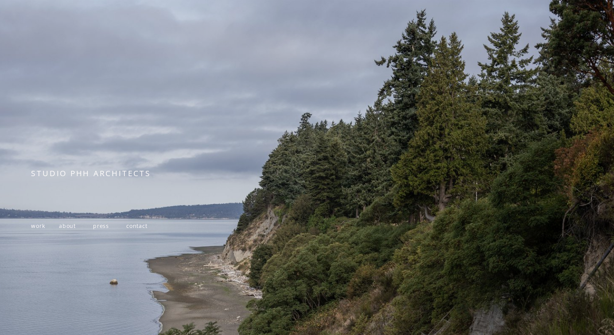
click at [68, 226] on span "about" at bounding box center [67, 226] width 17 height 8
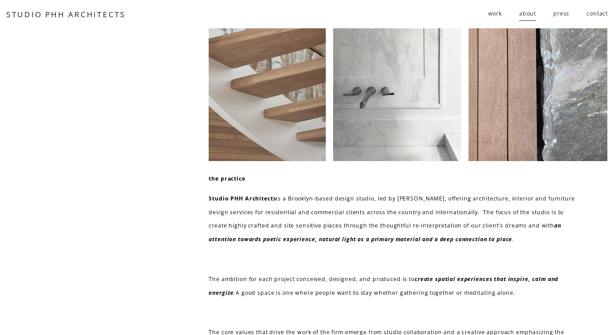
click at [492, 17] on span "work" at bounding box center [495, 14] width 14 height 14
click at [0, 0] on span "follies" at bounding box center [0, 0] width 0 height 0
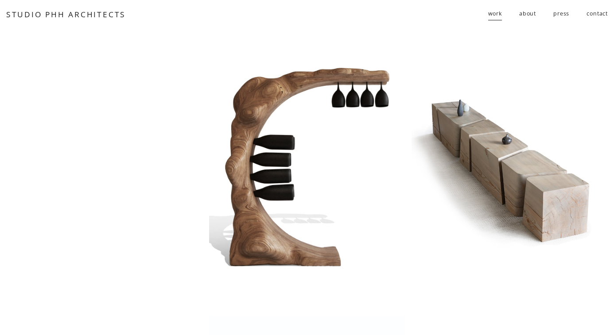
click at [563, 18] on link "press" at bounding box center [561, 14] width 16 height 15
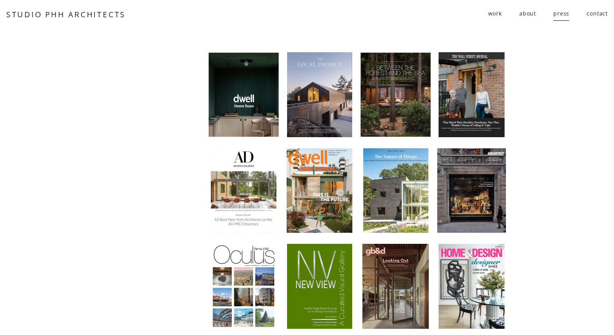
click at [315, 62] on div at bounding box center [319, 94] width 65 height 85
click at [482, 111] on div at bounding box center [471, 94] width 66 height 85
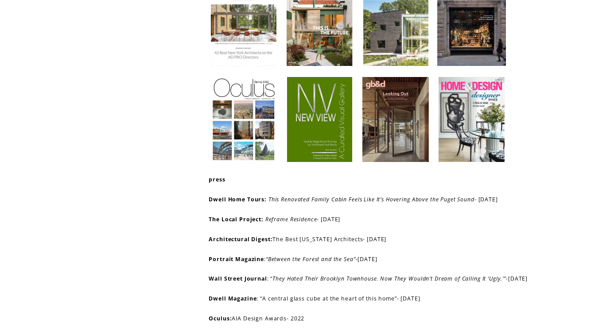
scroll to position [171, 0]
